Goal: Task Accomplishment & Management: Use online tool/utility

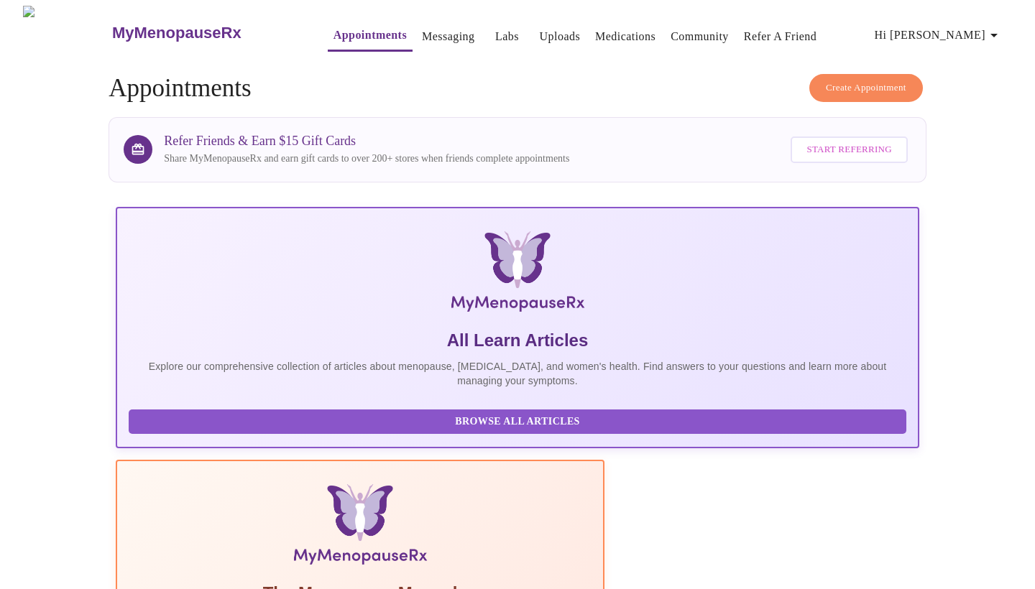
scroll to position [196, 0]
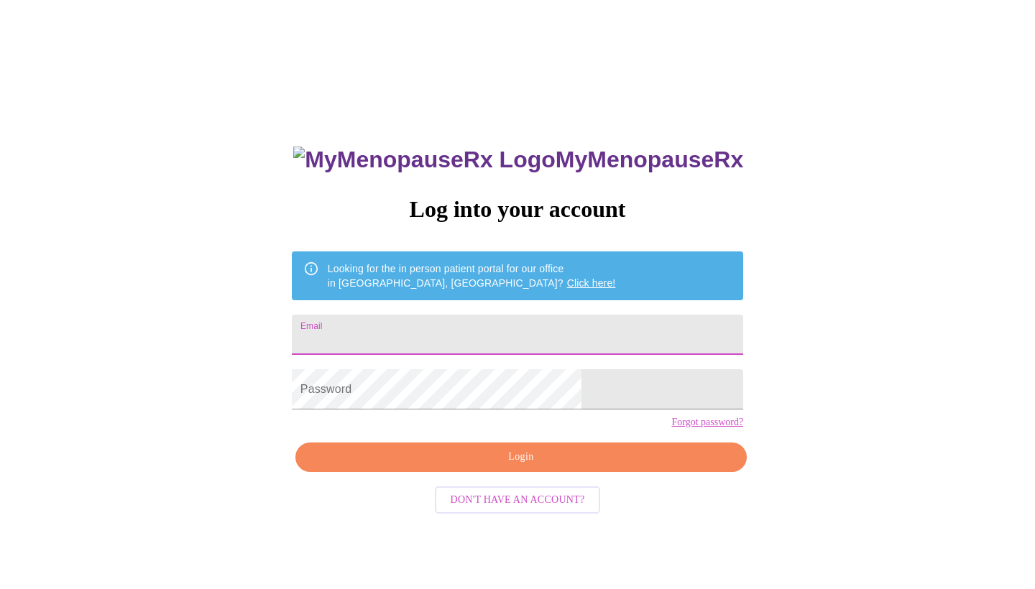
type input "kelseychapados@yahoo.com"
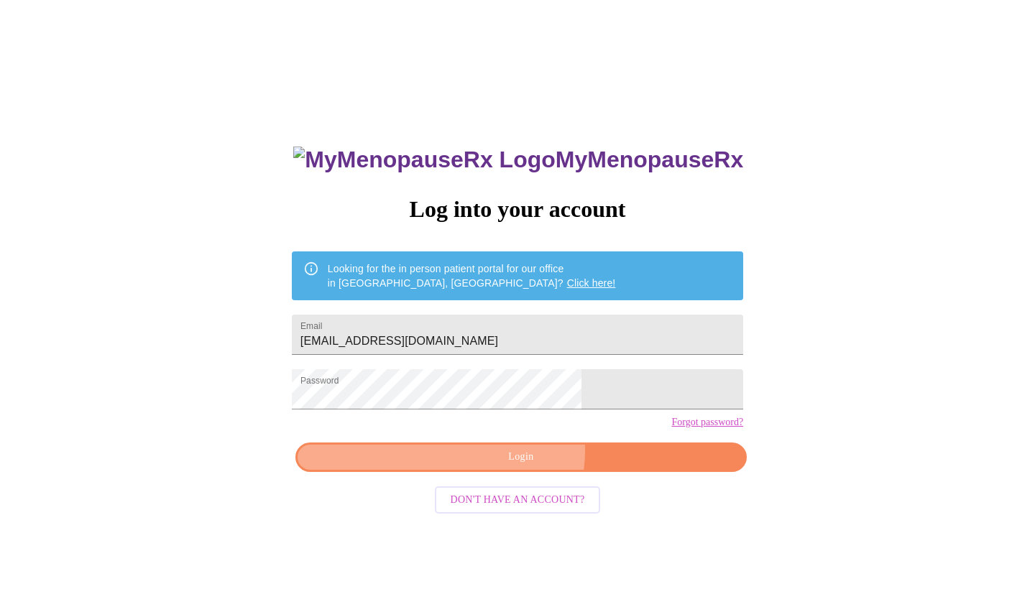
click at [520, 466] on span "Login" at bounding box center [521, 457] width 418 height 18
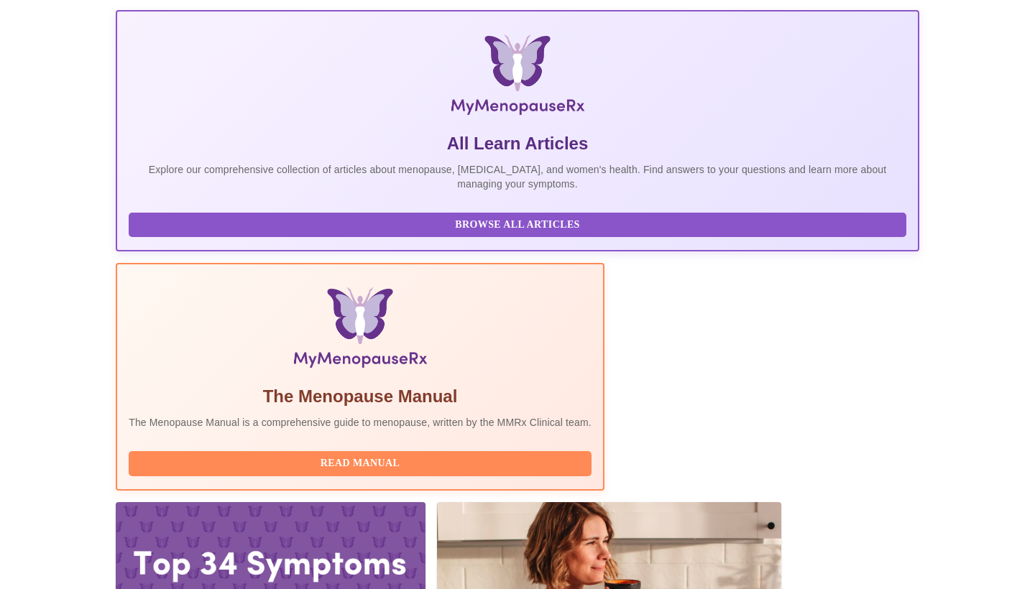
scroll to position [196, 0]
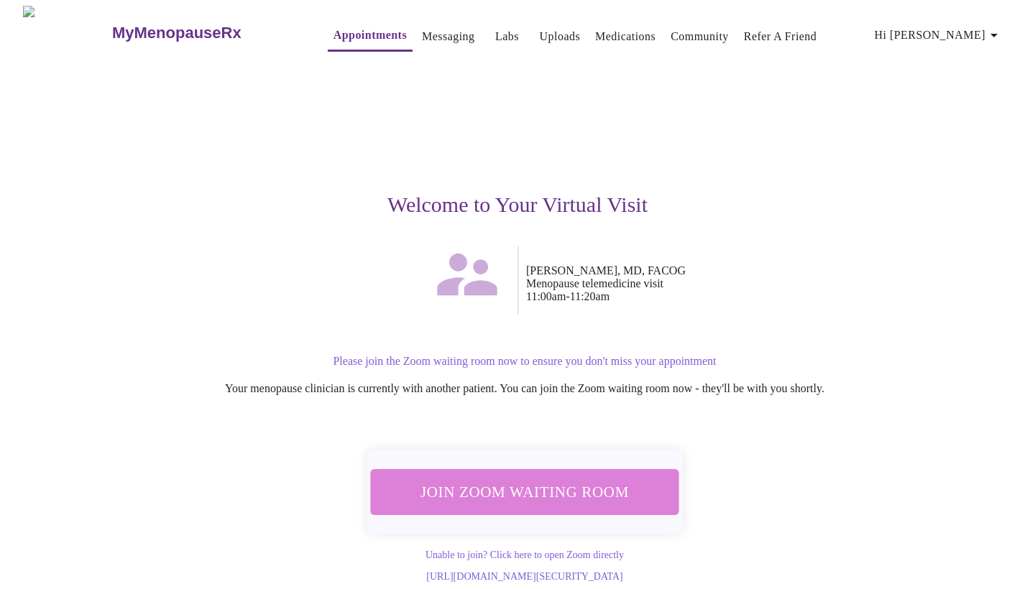
click at [548, 481] on span "Join Zoom Waiting Room" at bounding box center [525, 492] width 272 height 27
